Goal: Information Seeking & Learning: Learn about a topic

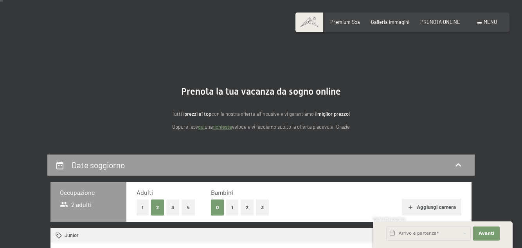
scroll to position [5, 0]
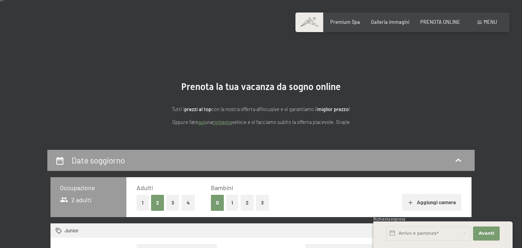
click at [397, 19] on span "Galleria immagini" at bounding box center [390, 22] width 38 height 6
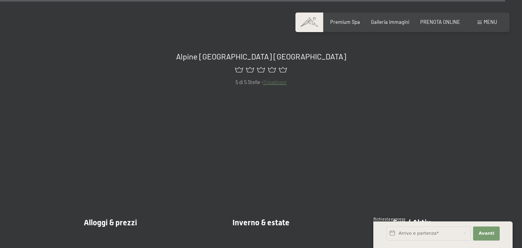
scroll to position [7150, 0]
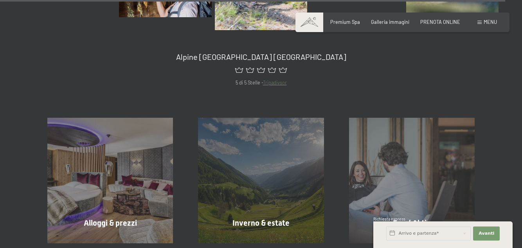
click at [487, 22] on span "Menu" at bounding box center [489, 22] width 13 height 6
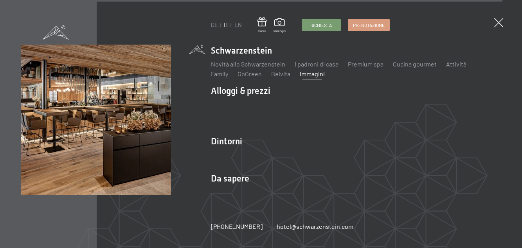
click at [228, 70] on link "Family" at bounding box center [219, 73] width 17 height 7
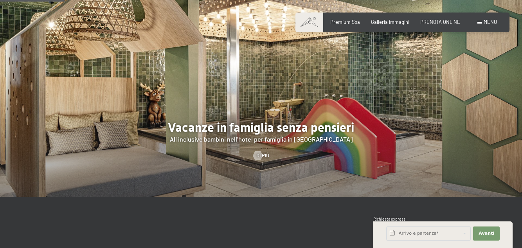
scroll to position [576, 0]
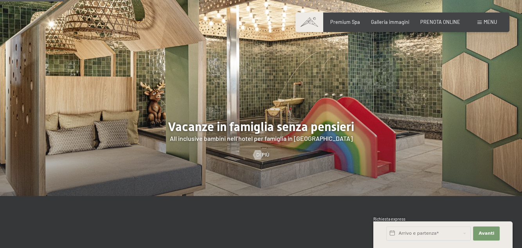
click at [267, 158] on span "Di più" at bounding box center [262, 154] width 13 height 7
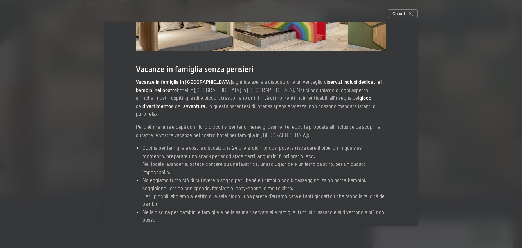
scroll to position [0, 0]
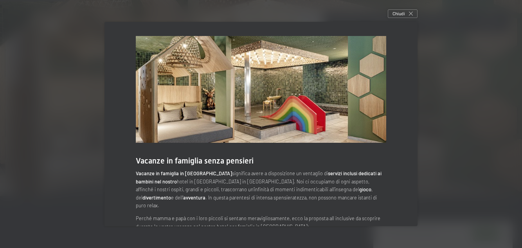
click at [410, 18] on div "Chiudi" at bounding box center [403, 13] width 30 height 9
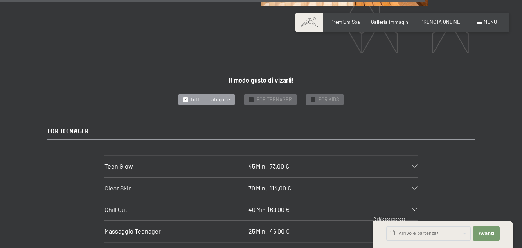
scroll to position [3834, 0]
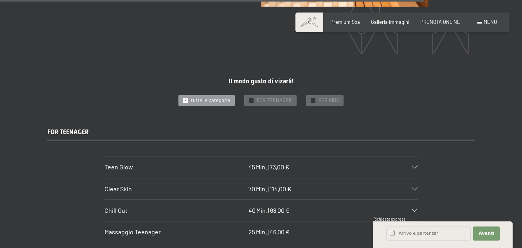
click at [492, 23] on span "Menu" at bounding box center [489, 22] width 13 height 6
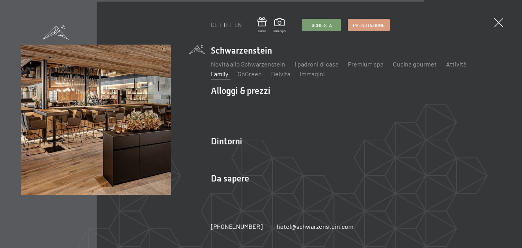
click at [354, 66] on link "Premium spa" at bounding box center [366, 63] width 36 height 7
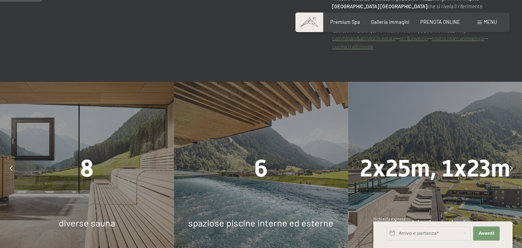
scroll to position [366, 0]
click at [458, 42] on link "nostro team animazione" at bounding box center [457, 39] width 53 height 6
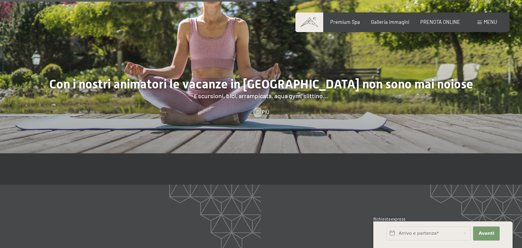
scroll to position [993, 0]
click at [261, 109] on span "Di più" at bounding box center [262, 112] width 13 height 7
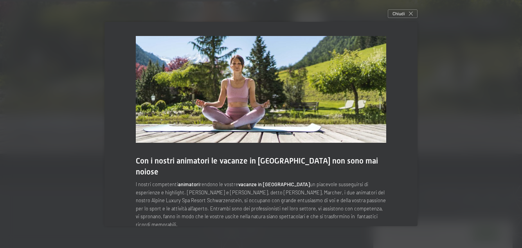
click at [409, 16] on icon at bounding box center [411, 14] width 4 height 4
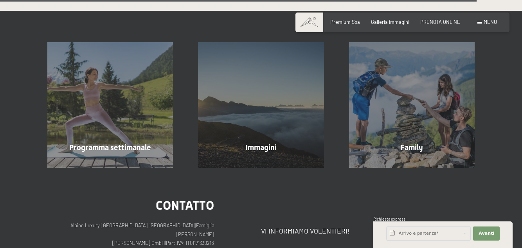
scroll to position [1786, 0]
click at [420, 160] on span "mostra altro" at bounding box center [413, 163] width 34 height 7
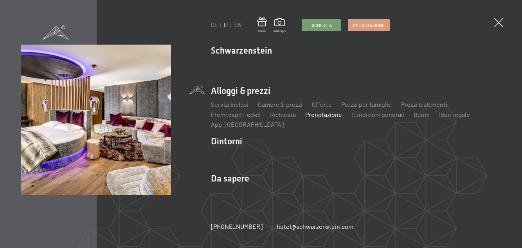
click at [229, 107] on link "Servizi inclusi" at bounding box center [230, 104] width 38 height 7
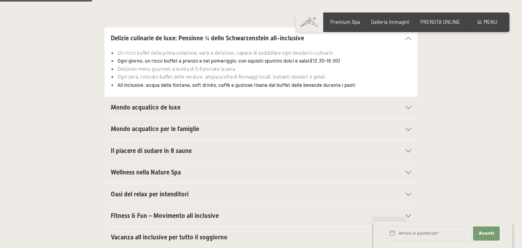
scroll to position [223, 0]
click at [194, 135] on div "Mondo acquatico per le famiglie" at bounding box center [261, 129] width 300 height 21
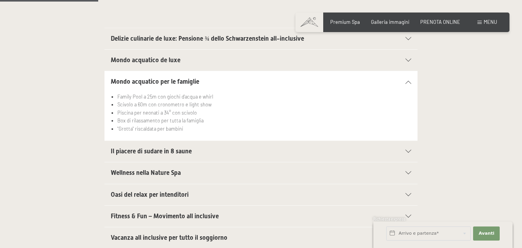
click at [134, 65] on div "Mondo acquatico de luxe" at bounding box center [261, 60] width 300 height 21
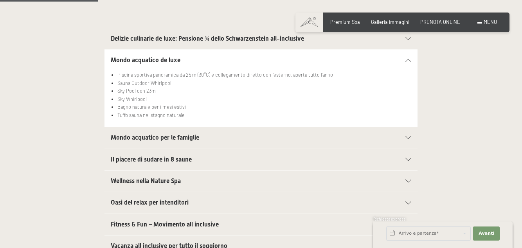
click at [130, 177] on span "Wellness nella Nature Spa" at bounding box center [146, 180] width 70 height 7
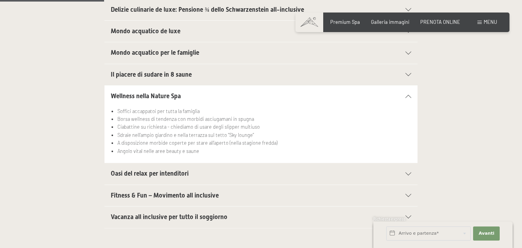
scroll to position [253, 0]
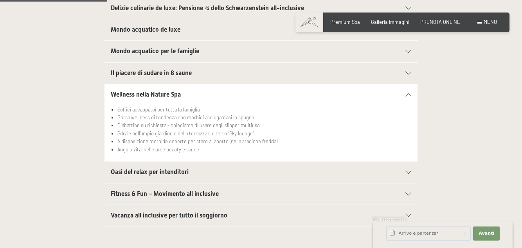
click at [220, 213] on span "Vacanza all inclusive per tutto il soggiorno" at bounding box center [169, 215] width 117 height 7
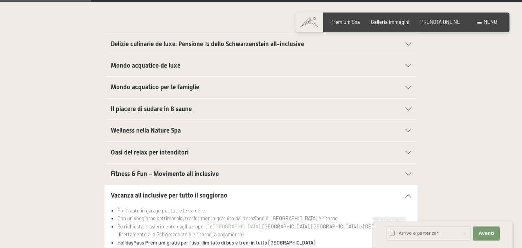
scroll to position [220, 0]
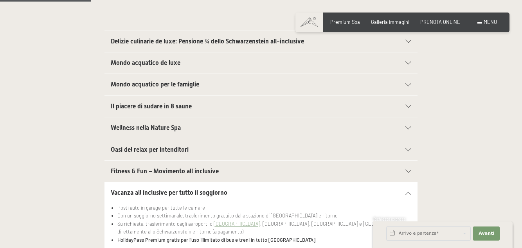
click at [201, 102] on h2 "Il piacere di sudare in 8 saune" at bounding box center [246, 106] width 270 height 9
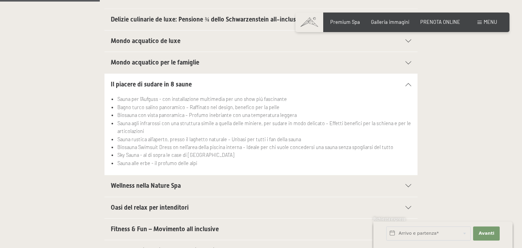
scroll to position [243, 0]
click at [0, 150] on div "Il piacere di sudare in 8 saune Sauna per l'Aufguss - con installazione multime…" at bounding box center [261, 124] width 522 height 102
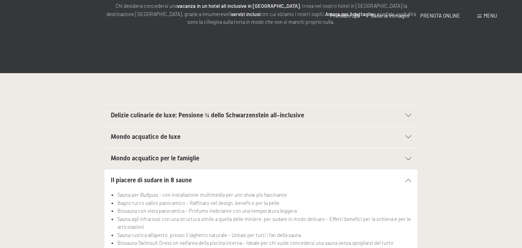
scroll to position [0, 0]
